Goal: Task Accomplishment & Management: Manage account settings

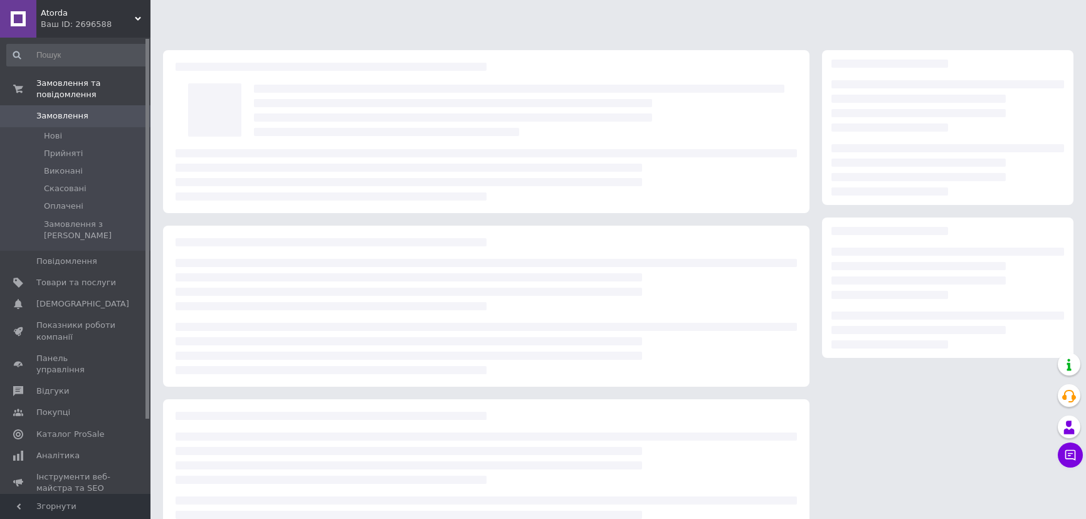
scroll to position [53, 0]
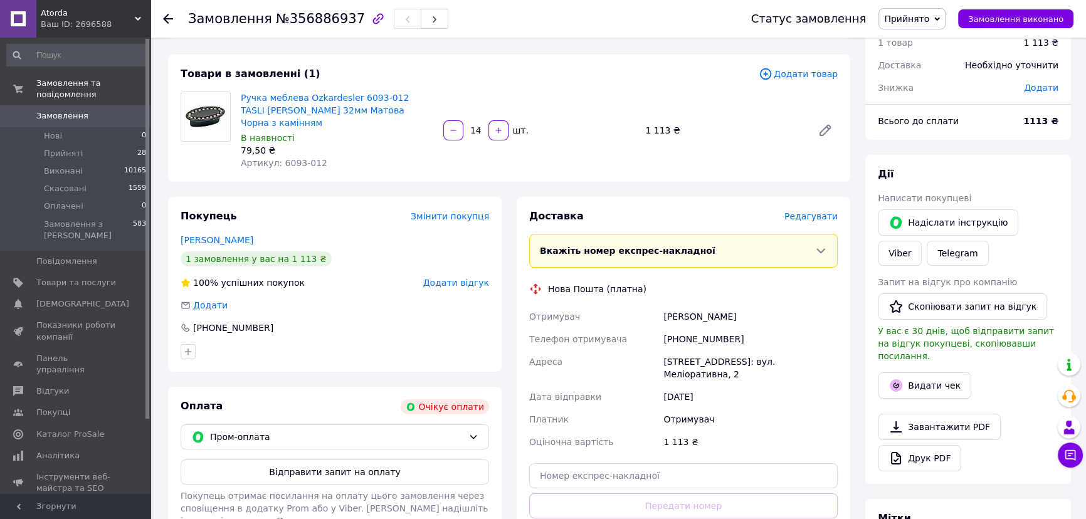
drag, startPoint x: 371, startPoint y: 179, endPoint x: 312, endPoint y: 125, distance: 79.0
click at [371, 179] on div "Замовлення з сайту Очікує оплати 12.08.2025 | 14:45 Товари в замовленні (1) Дод…" at bounding box center [509, 393] width 697 height 788
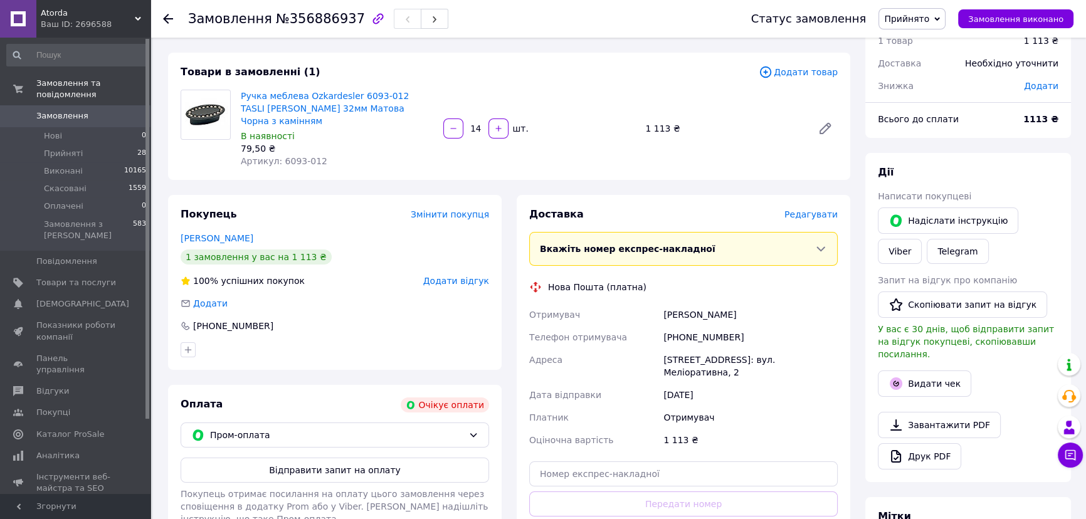
scroll to position [114, 0]
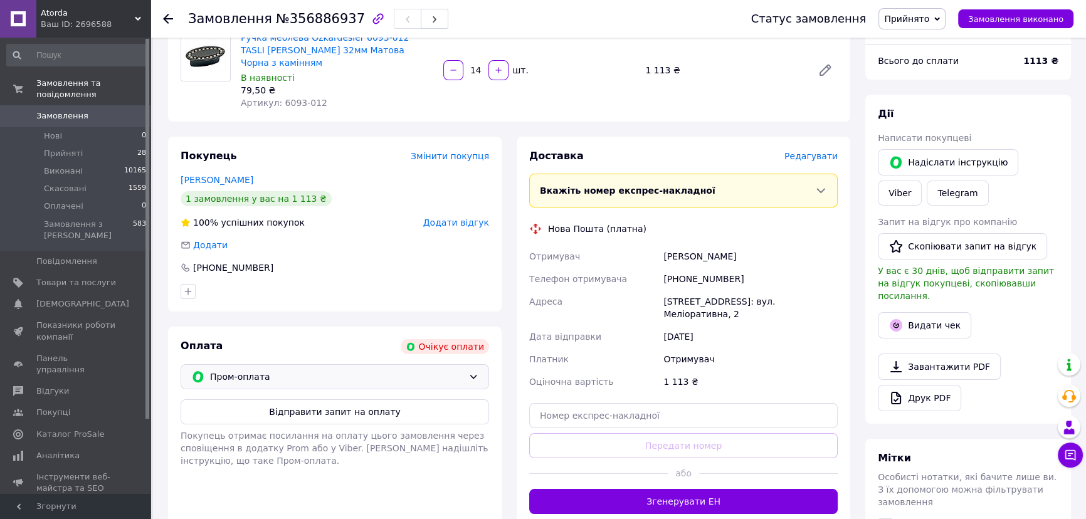
click at [354, 370] on span "Пром-оплата" at bounding box center [336, 377] width 253 height 14
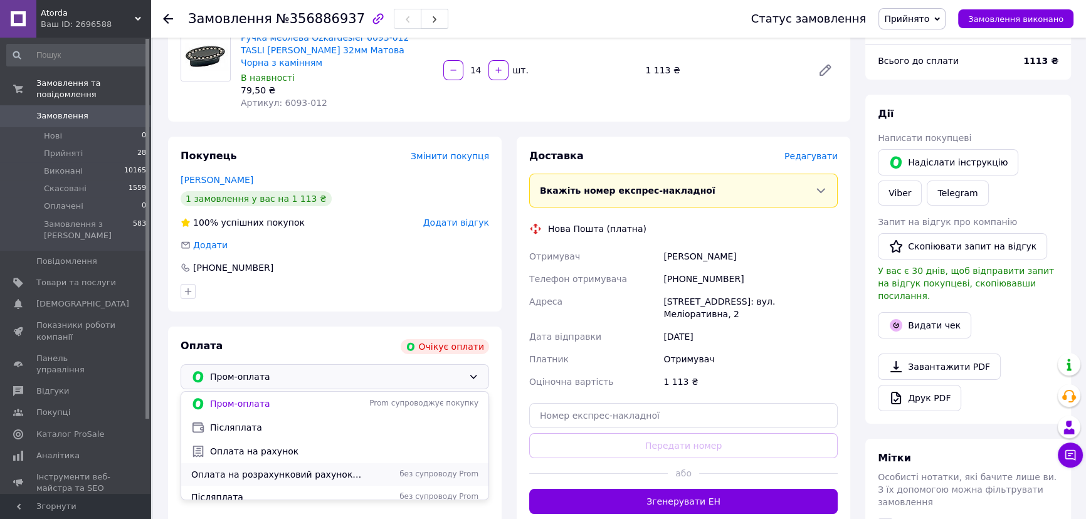
click at [273, 469] on span "Оплата на розрахунковий рахунок [FINANCIAL_ID]" at bounding box center [276, 475] width 171 height 13
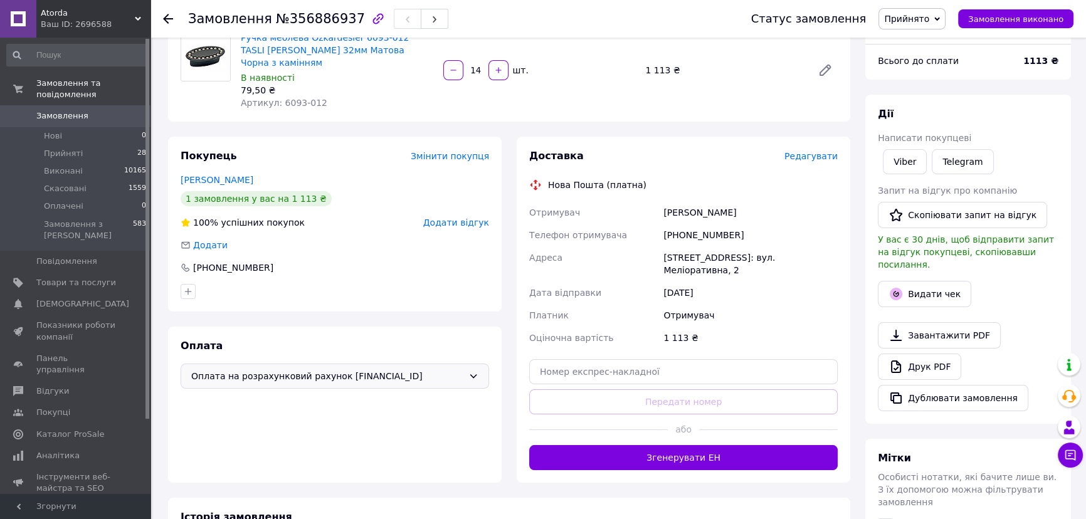
click at [337, 149] on div "Покупець Змінити покупця" at bounding box center [335, 156] width 309 height 14
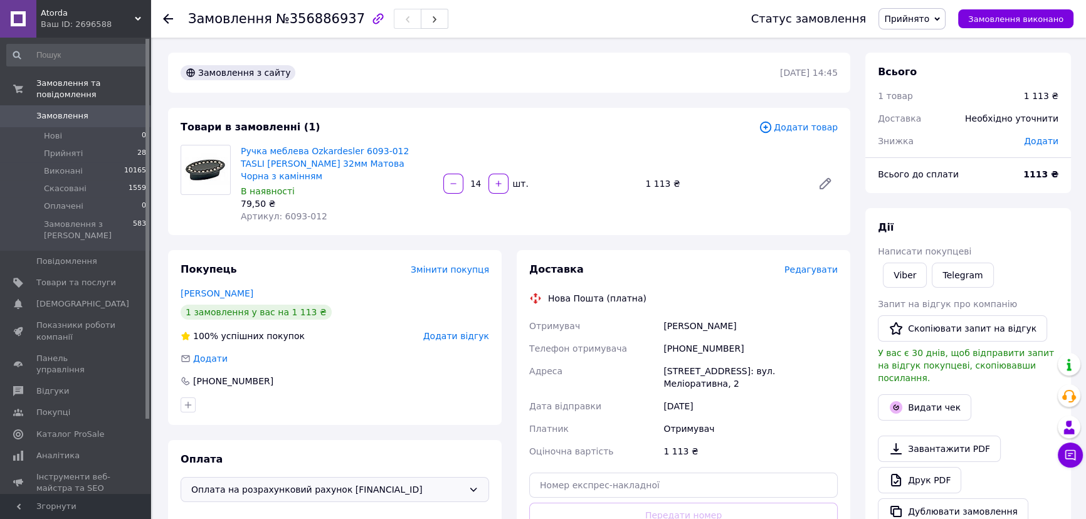
click at [366, 250] on div "Покупець Змінити покупця Іванцова Анастасія 1 замовлення у вас на 1 113 ₴ 100% …" at bounding box center [335, 337] width 334 height 175
drag, startPoint x: 381, startPoint y: 213, endPoint x: 716, endPoint y: 191, distance: 335.0
click at [383, 213] on div "Товари в замовленні (1) Додати товар Ручка меблева Ozkardesler 6093-012 TASLI S…" at bounding box center [509, 171] width 682 height 127
click at [652, 176] on div "1 113 ₴" at bounding box center [723, 184] width 167 height 18
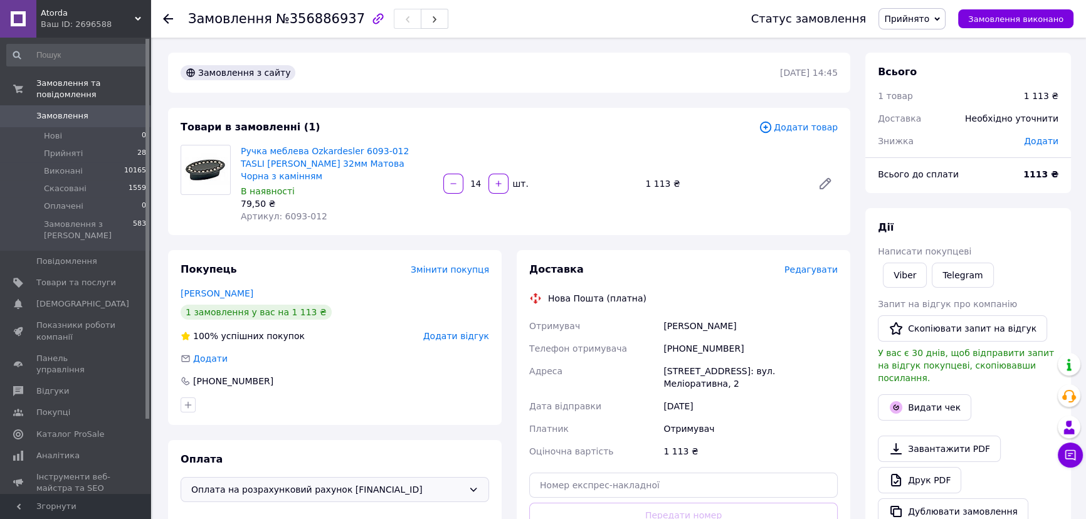
drag, startPoint x: 652, startPoint y: 176, endPoint x: 623, endPoint y: 177, distance: 29.5
click at [623, 177] on div "14   шт." at bounding box center [539, 184] width 195 height 20
click at [667, 176] on div "1 113 ₴" at bounding box center [723, 184] width 167 height 18
copy div "1 113"
click at [399, 225] on div "Замовлення з сайту 12.08.2025 | 14:45 Товари в замовленні (1) Додати товар Ручк…" at bounding box center [509, 447] width 697 height 788
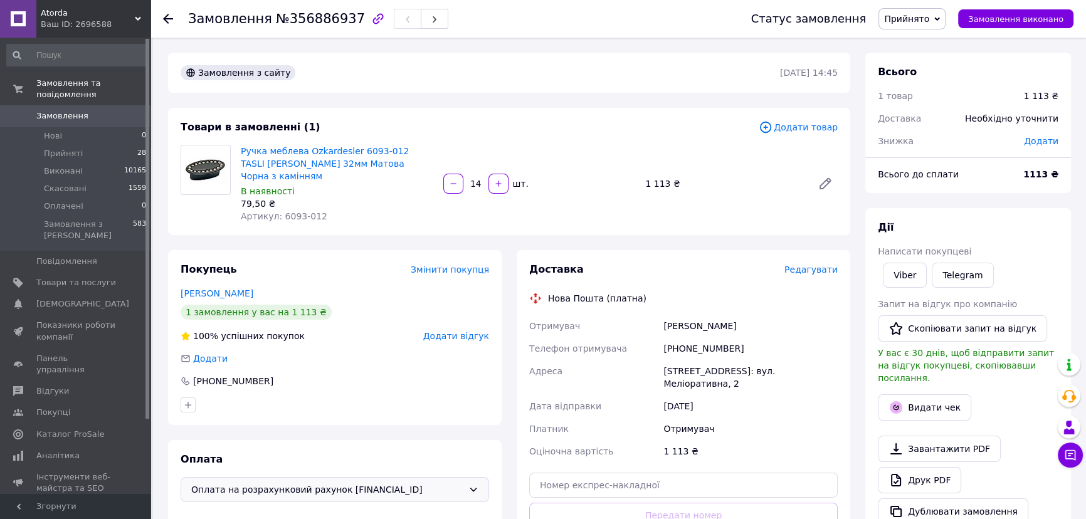
click at [166, 16] on use at bounding box center [168, 19] width 10 height 10
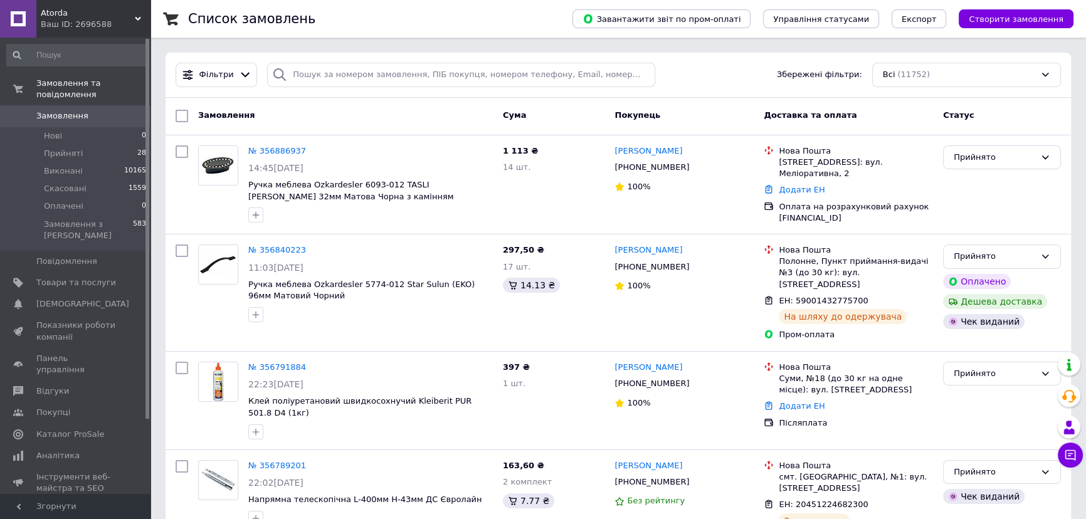
drag, startPoint x: 300, startPoint y: 102, endPoint x: 44, endPoint y: 26, distance: 266.7
click at [294, 99] on div "Замовлення Cума Покупець Доставка та оплата Статус" at bounding box center [619, 117] width 906 height 38
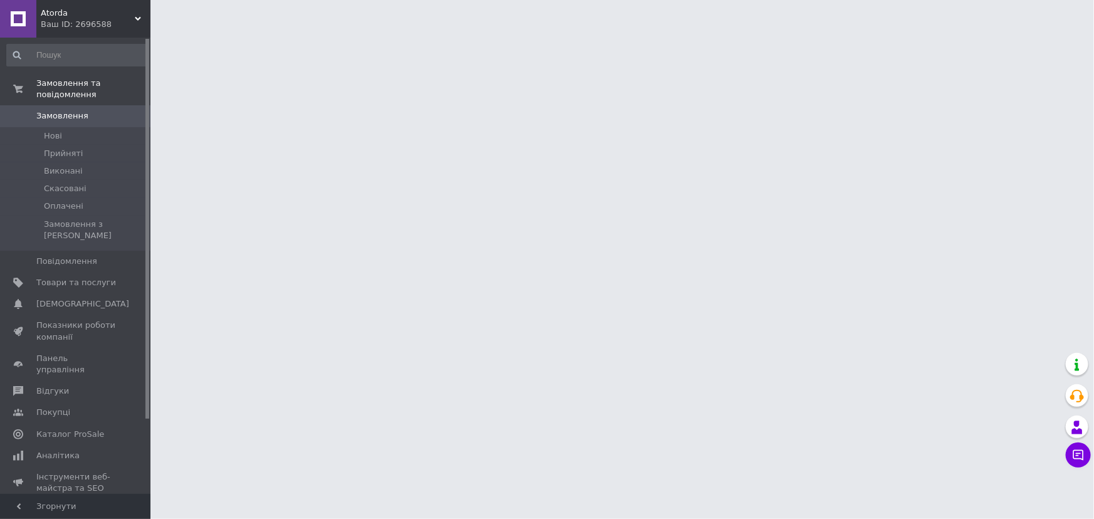
click at [159, 31] on html "Atorda Ваш ID: 2696588 Сайт Atorda Кабінет покупця Перевірити стан системи Стор…" at bounding box center [547, 15] width 1094 height 31
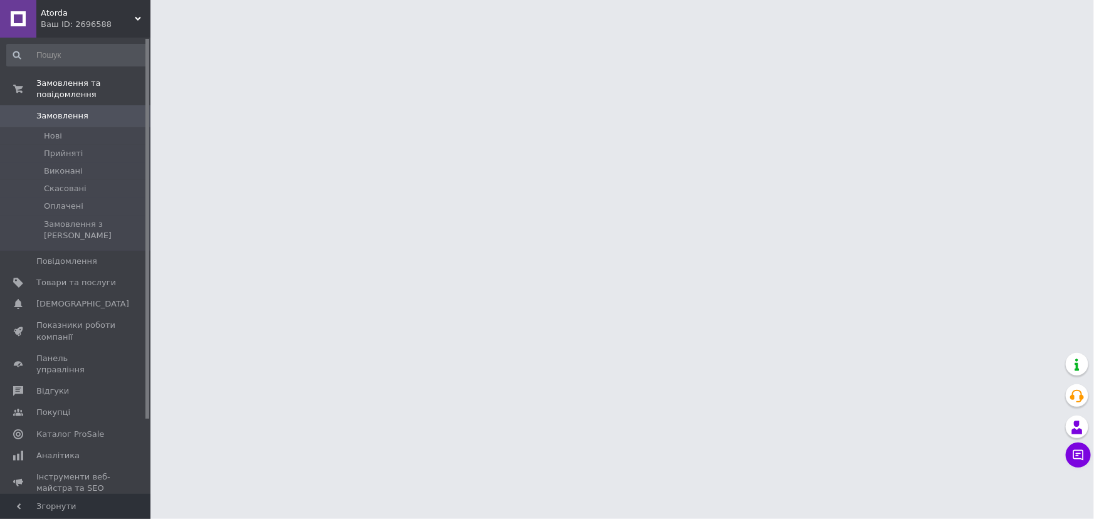
click at [155, 31] on html "Atorda Ваш ID: 2696588 Сайт Atorda Кабінет покупця Перевірити стан системи Стор…" at bounding box center [547, 15] width 1094 height 31
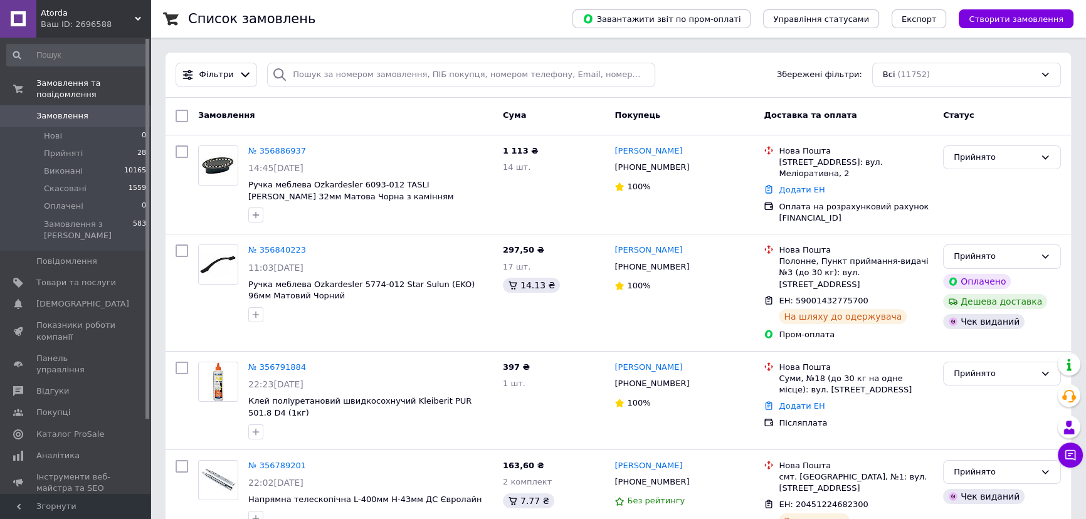
click at [361, 109] on div "Замовлення" at bounding box center [345, 116] width 305 height 23
drag, startPoint x: 404, startPoint y: 117, endPoint x: 349, endPoint y: 58, distance: 79.9
click at [404, 117] on div "Замовлення" at bounding box center [345, 116] width 305 height 23
